Goal: Task Accomplishment & Management: Use online tool/utility

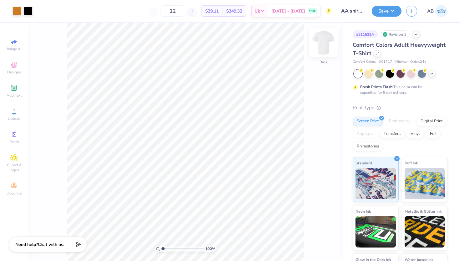
click at [325, 45] on img at bounding box center [323, 42] width 25 height 25
click at [325, 45] on img at bounding box center [324, 42] width 13 height 13
click at [378, 55] on div at bounding box center [377, 52] width 7 height 7
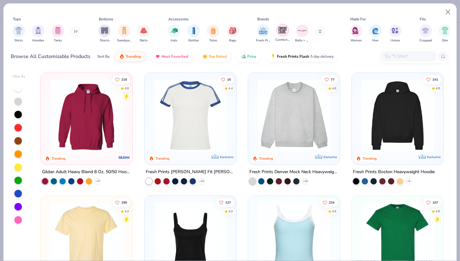
click at [282, 32] on img "filter for Comfort Colors" at bounding box center [282, 29] width 9 height 9
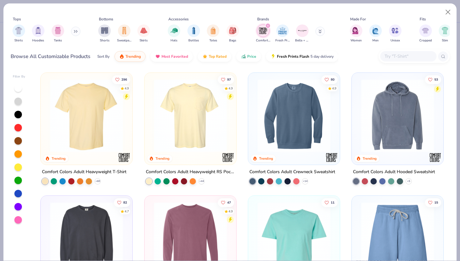
click at [189, 141] on img at bounding box center [190, 115] width 79 height 73
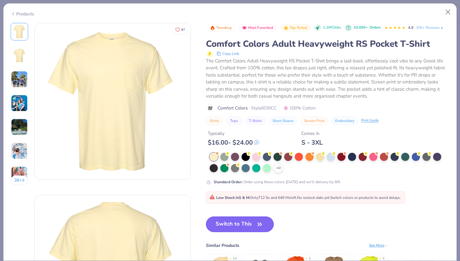
click at [262, 224] on icon "button" at bounding box center [260, 223] width 4 height 3
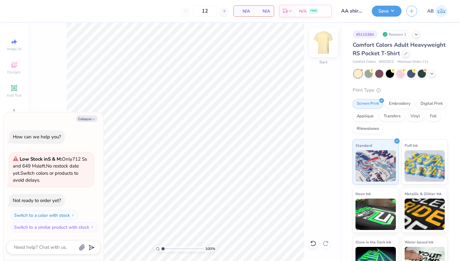
click at [319, 41] on img at bounding box center [323, 42] width 25 height 25
click at [93, 117] on button "Collapse" at bounding box center [86, 118] width 21 height 7
type textarea "x"
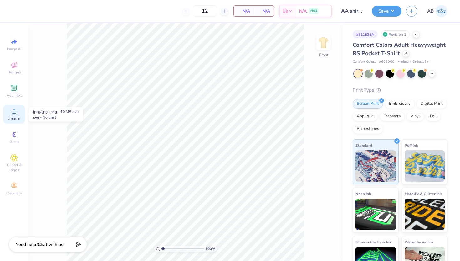
click at [18, 112] on div "Upload" at bounding box center [14, 114] width 22 height 18
click at [14, 110] on icon at bounding box center [14, 111] width 4 height 4
click at [9, 116] on span "Upload" at bounding box center [14, 118] width 13 height 5
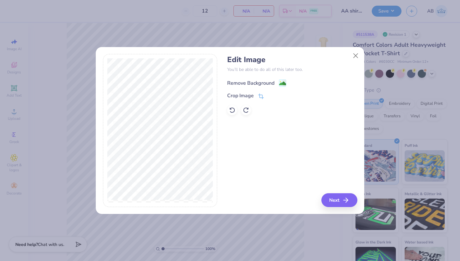
click at [274, 83] on div "Remove Background" at bounding box center [250, 83] width 47 height 8
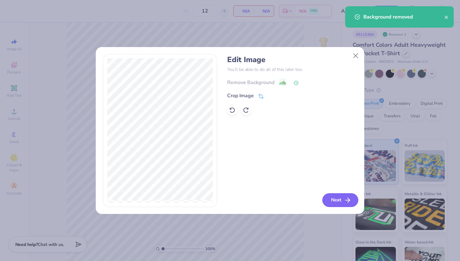
click at [342, 204] on button "Next" at bounding box center [341, 200] width 36 height 14
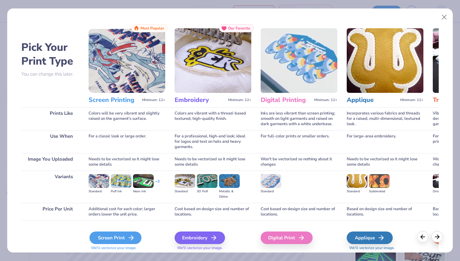
click at [130, 237] on line at bounding box center [131, 237] width 4 height 0
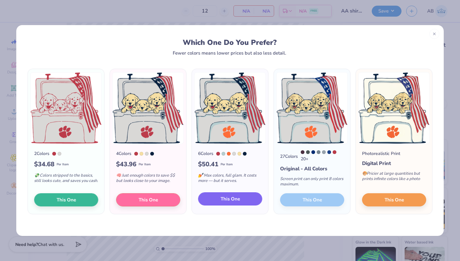
click at [248, 201] on button "This One" at bounding box center [230, 198] width 64 height 13
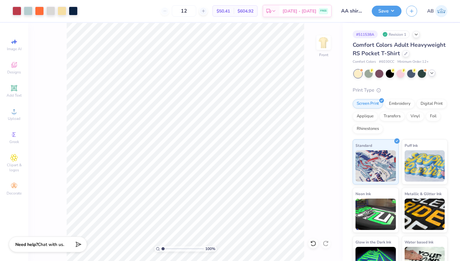
click at [432, 75] on icon at bounding box center [432, 72] width 5 height 5
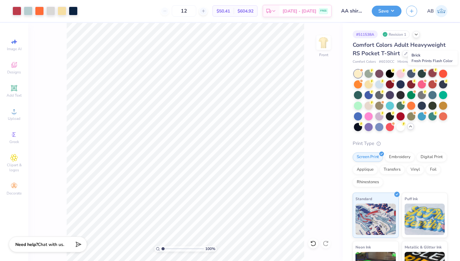
click at [433, 75] on div at bounding box center [433, 73] width 8 height 8
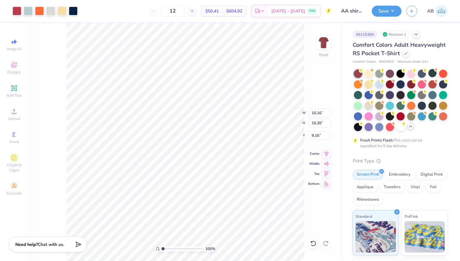
type input "6.52"
click at [53, 13] on div at bounding box center [50, 10] width 9 height 9
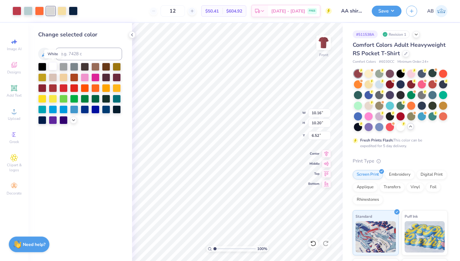
click at [53, 65] on div at bounding box center [53, 66] width 8 height 8
click at [28, 13] on div at bounding box center [28, 10] width 9 height 9
click at [54, 67] on div at bounding box center [53, 66] width 8 height 8
click at [314, 244] on icon at bounding box center [313, 243] width 6 height 6
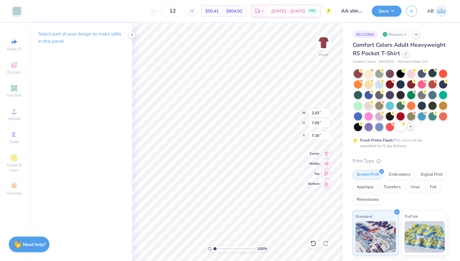
click at [12, 4] on div "Art colors" at bounding box center [10, 11] width 21 height 22
click at [15, 11] on div at bounding box center [17, 10] width 9 height 9
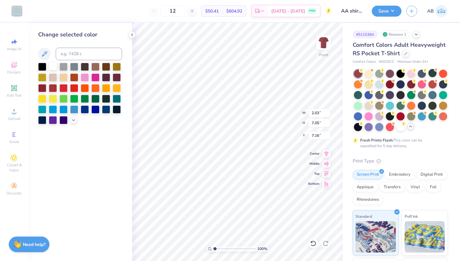
click at [54, 65] on div at bounding box center [53, 66] width 8 height 8
type input "1.24"
type input "4.41"
type input "10.78"
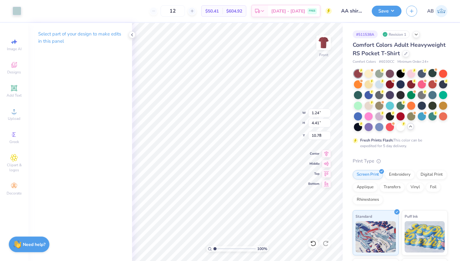
type input "2.30"
type input "7.67"
type input "7.22"
click at [15, 12] on div at bounding box center [17, 10] width 9 height 9
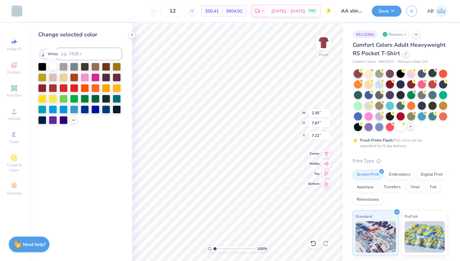
click at [54, 65] on div at bounding box center [53, 66] width 8 height 8
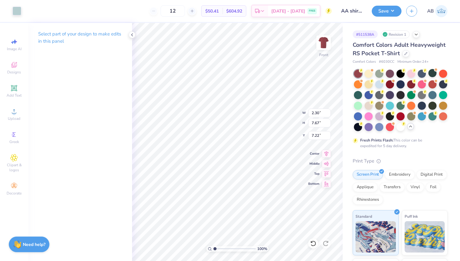
type input "2.33"
type input "7.42"
type input "7.06"
click at [23, 12] on div "Art colors 12 $50.41 Per Item $604.92 Total Est. Delivery Sep 7 - 10 FREE Desig…" at bounding box center [230, 11] width 460 height 22
click at [18, 12] on div at bounding box center [17, 10] width 9 height 9
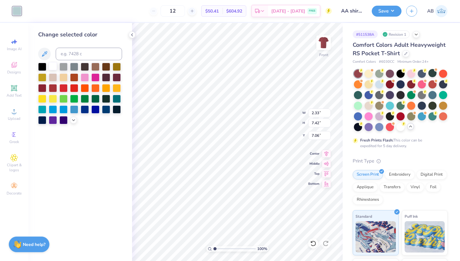
click at [55, 67] on div at bounding box center [53, 66] width 8 height 8
type input "2.12"
type input "6.88"
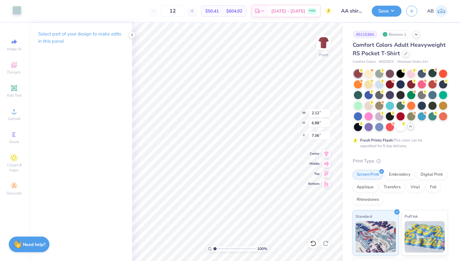
click at [14, 13] on div at bounding box center [17, 10] width 9 height 9
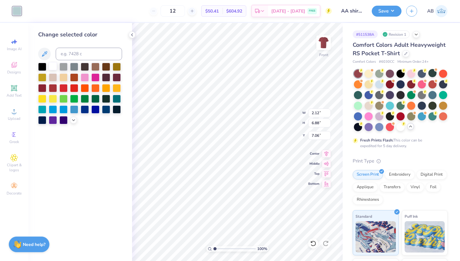
click at [55, 66] on div at bounding box center [53, 66] width 8 height 8
type input "0.18"
type input "0.99"
type input "10.92"
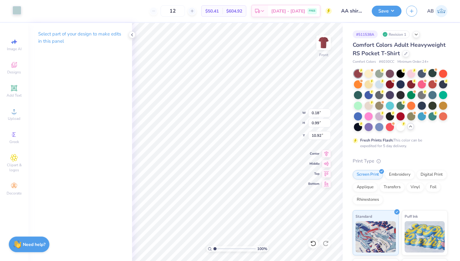
click at [14, 10] on div at bounding box center [17, 10] width 9 height 9
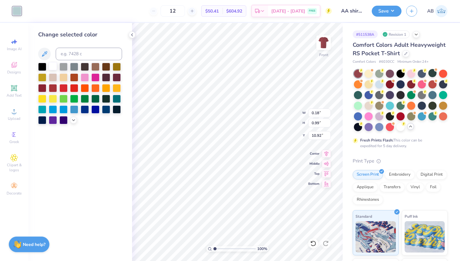
click at [53, 64] on div at bounding box center [53, 66] width 8 height 8
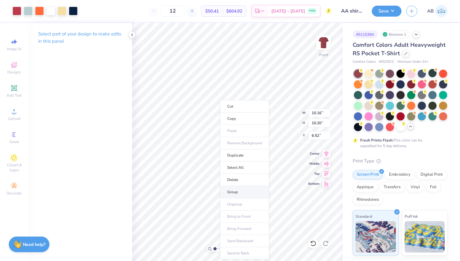
click at [243, 189] on li "Group" at bounding box center [244, 192] width 49 height 12
type input "11.73"
type input "11.78"
type input "3.00"
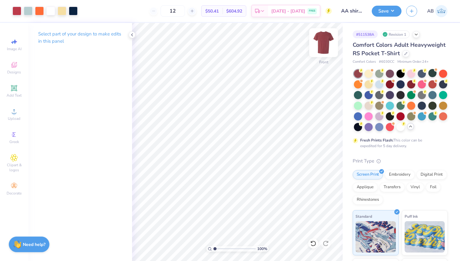
click at [323, 41] on img at bounding box center [323, 42] width 25 height 25
click at [322, 41] on img at bounding box center [323, 42] width 25 height 25
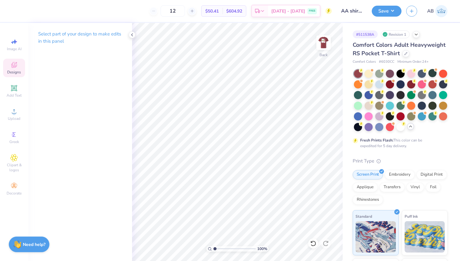
click at [13, 64] on icon at bounding box center [14, 65] width 8 height 8
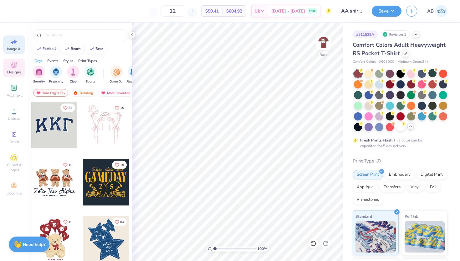
click at [14, 43] on icon at bounding box center [15, 41] width 4 height 5
select select "4"
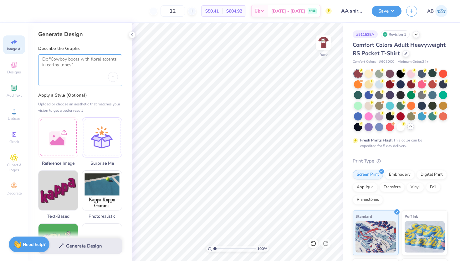
click at [77, 70] on textarea at bounding box center [80, 64] width 76 height 16
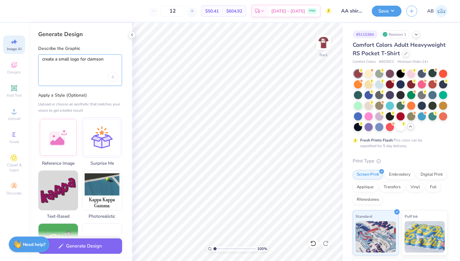
click at [71, 60] on textarea "create a small logo for clemson" at bounding box center [80, 64] width 76 height 16
click at [114, 60] on textarea "create a small design for clemson" at bounding box center [80, 64] width 76 height 16
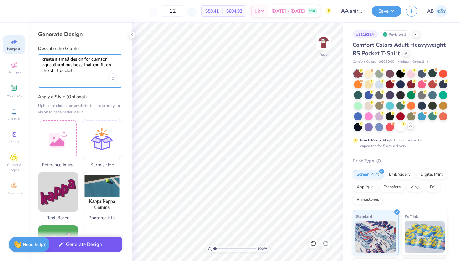
type textarea "create a small design for clemson agricultural business that can fit on the shi…"
click at [94, 243] on button "Generate Design" at bounding box center [80, 243] width 84 height 15
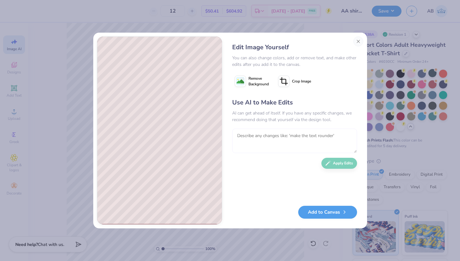
click at [260, 133] on textarea at bounding box center [294, 140] width 125 height 24
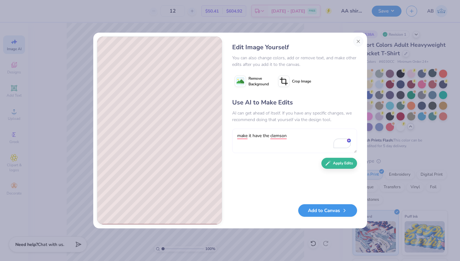
type textarea "make it have the clemson"
click at [340, 211] on button "Add to Canvas" at bounding box center [327, 210] width 59 height 13
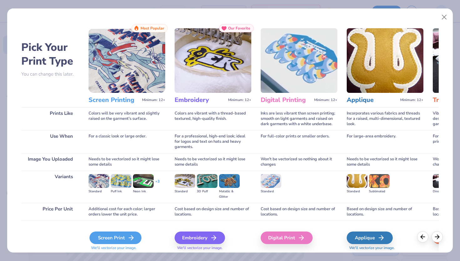
click at [109, 235] on div "Screen Print" at bounding box center [116, 237] width 52 height 13
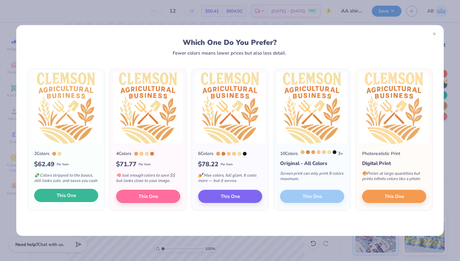
click at [61, 202] on button "This One" at bounding box center [66, 195] width 64 height 13
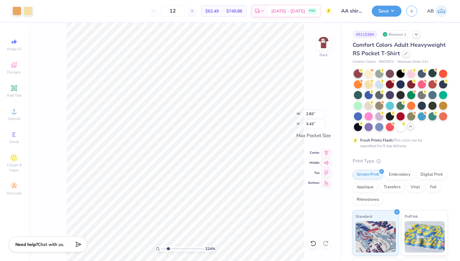
drag, startPoint x: 163, startPoint y: 248, endPoint x: 168, endPoint y: 243, distance: 7.5
type input "2.23"
click at [168, 246] on input "range" at bounding box center [183, 249] width 42 height 6
click at [228, 194] on li "Group" at bounding box center [229, 192] width 49 height 12
type input "3.09"
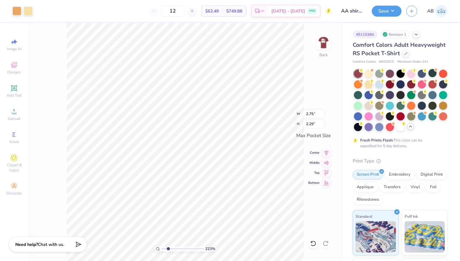
type input "2.58"
type input "3.44"
type input "2.87"
drag, startPoint x: 169, startPoint y: 248, endPoint x: 151, endPoint y: 248, distance: 18.2
click at [162, 248] on input "range" at bounding box center [183, 249] width 42 height 6
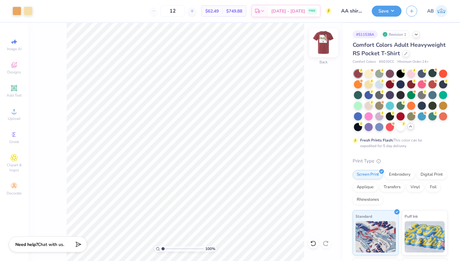
click at [322, 46] on img at bounding box center [323, 42] width 25 height 25
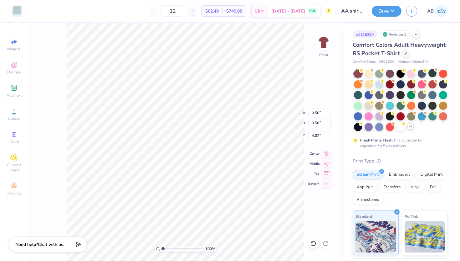
click at [20, 12] on div at bounding box center [17, 10] width 9 height 9
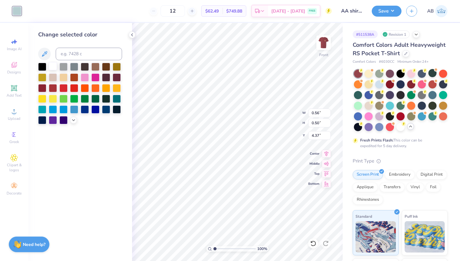
click at [54, 67] on div at bounding box center [53, 66] width 8 height 8
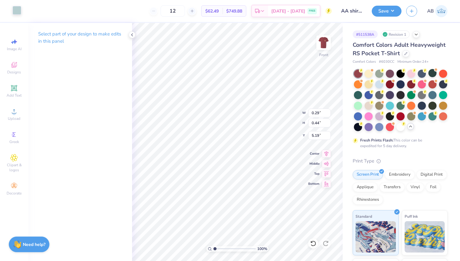
click at [21, 14] on div at bounding box center [17, 10] width 9 height 9
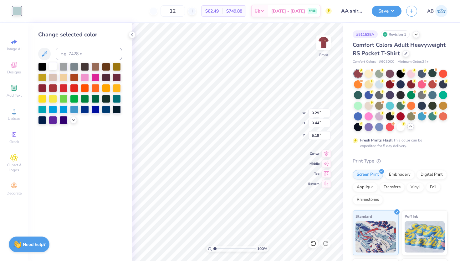
click at [55, 66] on div at bounding box center [53, 66] width 8 height 8
drag, startPoint x: 215, startPoint y: 248, endPoint x: 226, endPoint y: 248, distance: 11.6
type input "3.73"
click at [226, 248] on input "range" at bounding box center [235, 249] width 42 height 6
type input "0.38"
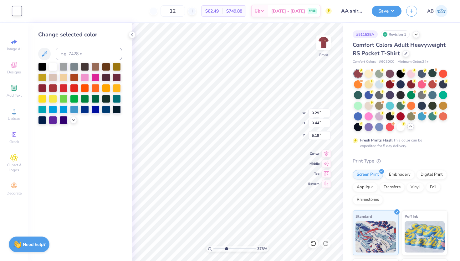
type input "0.21"
type input "3.88"
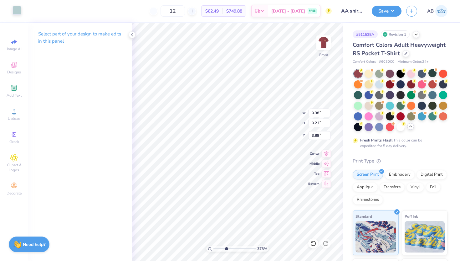
click at [14, 7] on div at bounding box center [17, 10] width 9 height 9
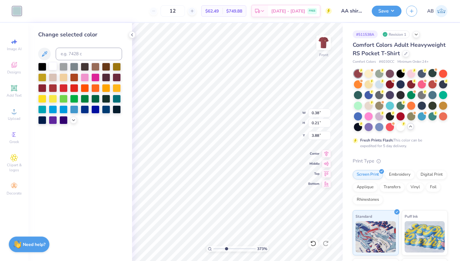
click at [50, 67] on div at bounding box center [53, 66] width 8 height 8
type input "0.18"
type input "0.09"
type input "3.97"
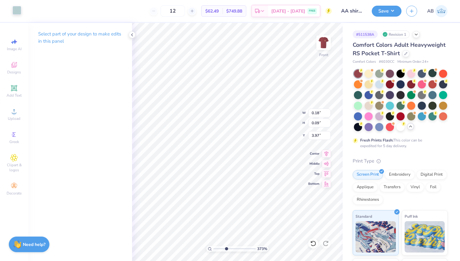
click at [13, 10] on div at bounding box center [17, 10] width 9 height 9
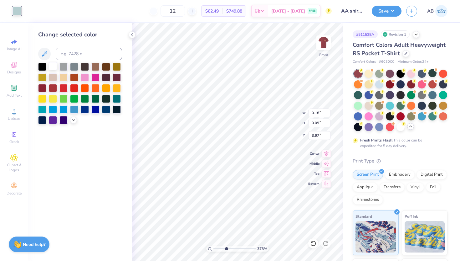
click at [54, 69] on div at bounding box center [53, 66] width 8 height 8
type input "0.40"
type input "0.41"
type input "4.34"
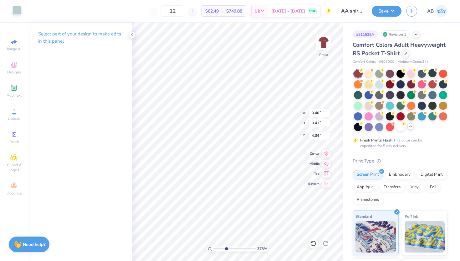
click at [18, 11] on div at bounding box center [17, 10] width 9 height 9
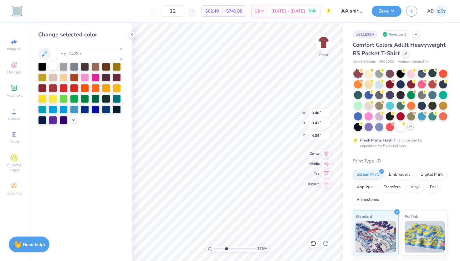
click at [50, 68] on div at bounding box center [53, 66] width 8 height 8
type input "0.47"
type input "0.54"
type input "4.96"
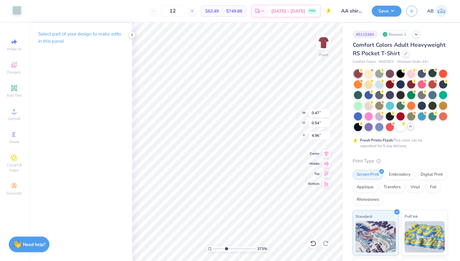
click at [17, 12] on div at bounding box center [17, 10] width 9 height 9
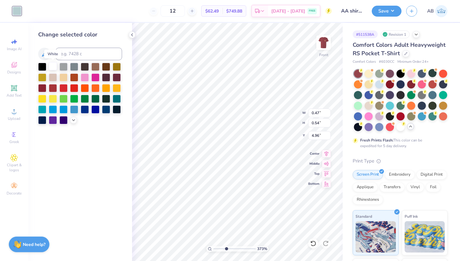
click at [54, 68] on div at bounding box center [53, 66] width 8 height 8
type input "0.37"
type input "0.46"
type input "5.80"
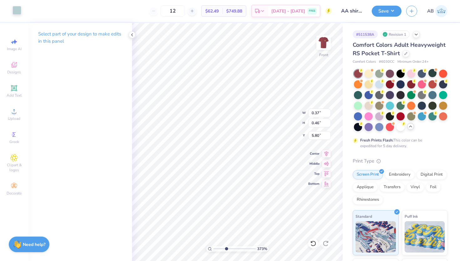
click at [18, 13] on div at bounding box center [17, 10] width 9 height 9
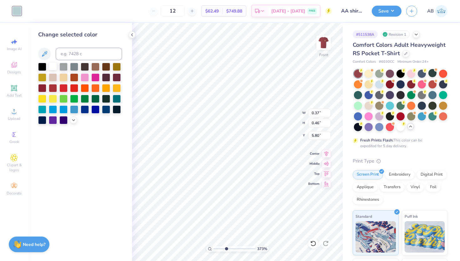
click at [54, 64] on div at bounding box center [53, 66] width 8 height 8
type input "0.18"
type input "0.30"
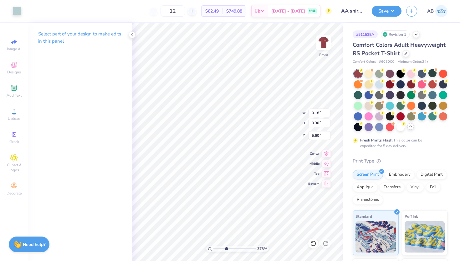
type input "5.65"
click at [14, 10] on div at bounding box center [17, 10] width 9 height 9
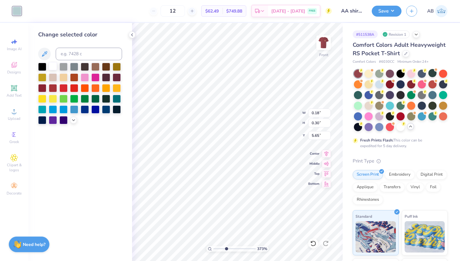
click at [51, 66] on div at bounding box center [53, 66] width 8 height 8
type input "0.12"
type input "0.20"
type input "4.90"
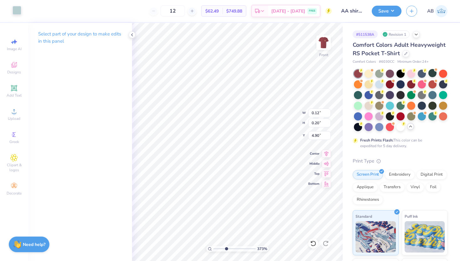
click at [18, 11] on div at bounding box center [17, 10] width 9 height 9
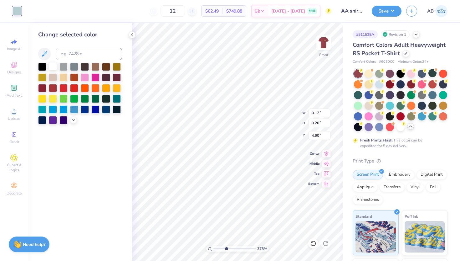
click at [54, 66] on div at bounding box center [53, 66] width 8 height 8
type input "0.09"
type input "0.11"
type input "4.52"
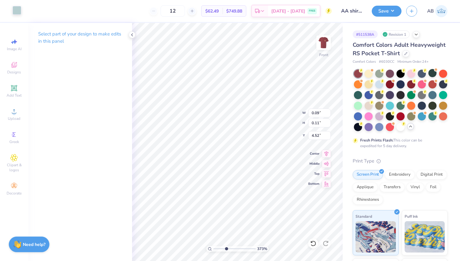
click at [15, 11] on div at bounding box center [17, 10] width 9 height 9
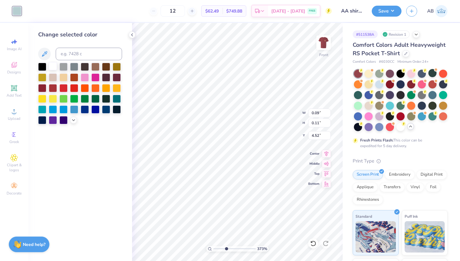
click at [53, 62] on div at bounding box center [53, 66] width 8 height 8
type input "0.06"
type input "0.13"
type input "5.24"
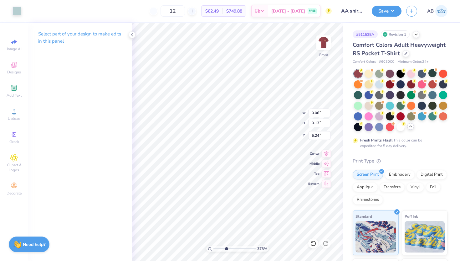
click at [9, 11] on div "Art colors" at bounding box center [10, 11] width 21 height 22
click at [14, 11] on div at bounding box center [17, 10] width 9 height 9
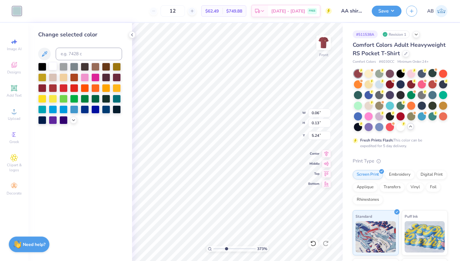
click at [54, 67] on div at bounding box center [53, 66] width 8 height 8
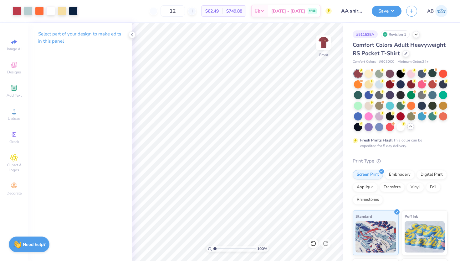
drag, startPoint x: 227, startPoint y: 249, endPoint x: 190, endPoint y: 245, distance: 37.2
type input "1"
click at [214, 246] on input "range" at bounding box center [235, 249] width 42 height 6
click at [18, 63] on div "Designs" at bounding box center [14, 68] width 22 height 18
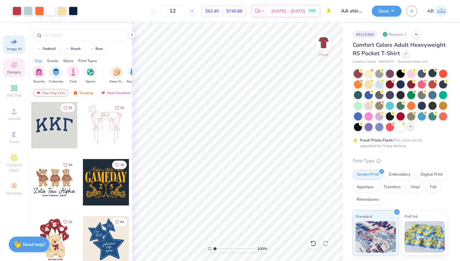
click at [9, 47] on span "Image AI" at bounding box center [14, 48] width 15 height 5
select select "4"
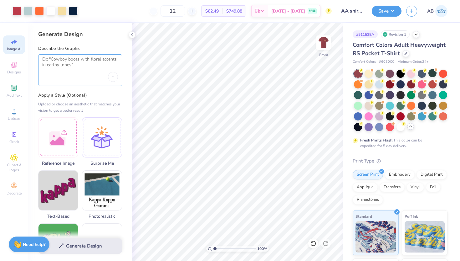
click at [73, 70] on textarea at bounding box center [80, 64] width 76 height 16
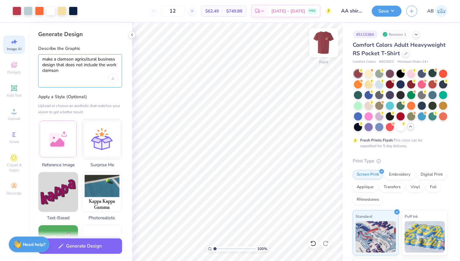
type textarea "make a clemson agricultural business design that does not include the work clem…"
click at [327, 44] on img at bounding box center [323, 42] width 25 height 25
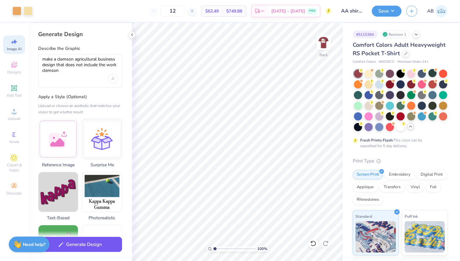
click at [80, 244] on button "Generate Design" at bounding box center [80, 243] width 84 height 15
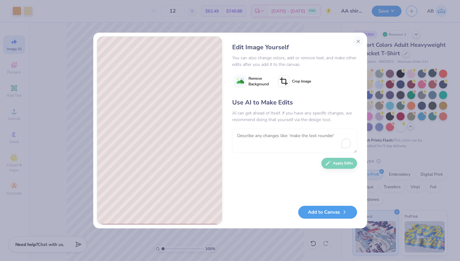
click at [297, 141] on textarea "To enrich screen reader interactions, please activate Accessibility in Grammarl…" at bounding box center [294, 140] width 125 height 24
click at [265, 135] on textarea "can you add" at bounding box center [294, 140] width 125 height 24
type textarea "clemson, sc agricultural business"
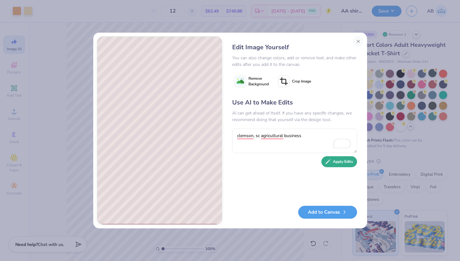
click at [338, 159] on button "Apply Edits" at bounding box center [340, 161] width 36 height 11
click at [360, 41] on button "Close" at bounding box center [359, 41] width 10 height 10
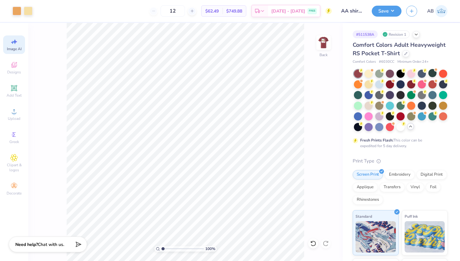
click at [16, 49] on span "Image AI" at bounding box center [14, 48] width 15 height 5
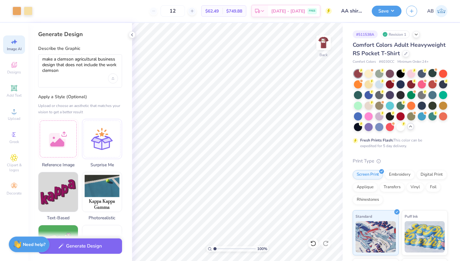
scroll to position [0, 0]
click at [59, 65] on textarea "make a clemson agricultural business design that does not include the work clem…" at bounding box center [80, 64] width 76 height 17
drag, startPoint x: 59, startPoint y: 65, endPoint x: 62, endPoint y: 75, distance: 10.1
click at [62, 75] on div "make a clemson agricultural business design that does not include the work clem…" at bounding box center [80, 70] width 84 height 33
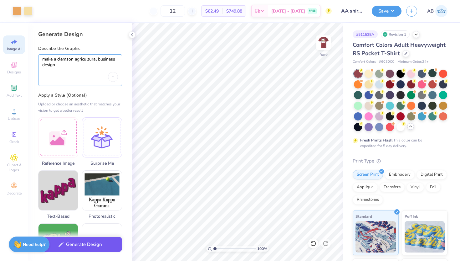
type textarea "make a clemson agricultural business design"
click at [100, 243] on button "Generate Design" at bounding box center [80, 243] width 84 height 15
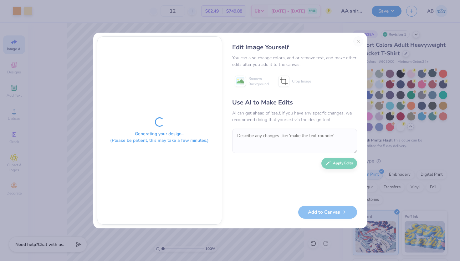
click at [301, 13] on div "Generating your design... (Please be patient, this may take a few minutes.) Edi…" at bounding box center [230, 130] width 460 height 261
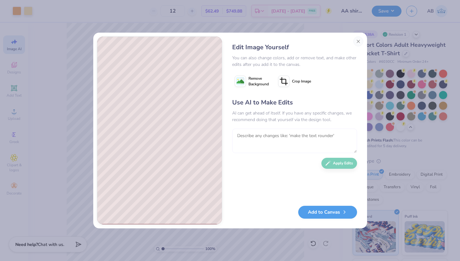
click at [256, 141] on textarea at bounding box center [294, 140] width 125 height 24
type textarea "put the letters CAGB somewhere"
click at [341, 163] on button "Apply Edits" at bounding box center [340, 161] width 36 height 11
click at [323, 210] on button "Add to Canvas" at bounding box center [327, 210] width 59 height 13
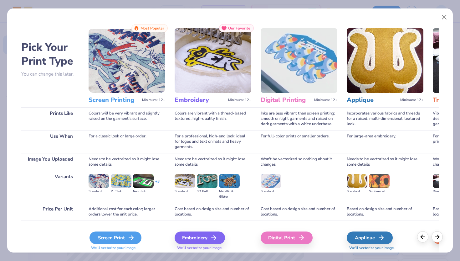
click at [137, 234] on div "Screen Print" at bounding box center [116, 237] width 52 height 13
click at [117, 239] on div "Screen Print" at bounding box center [116, 237] width 52 height 13
click at [115, 239] on div "Screen Print" at bounding box center [116, 237] width 52 height 13
